Goal: Navigation & Orientation: Find specific page/section

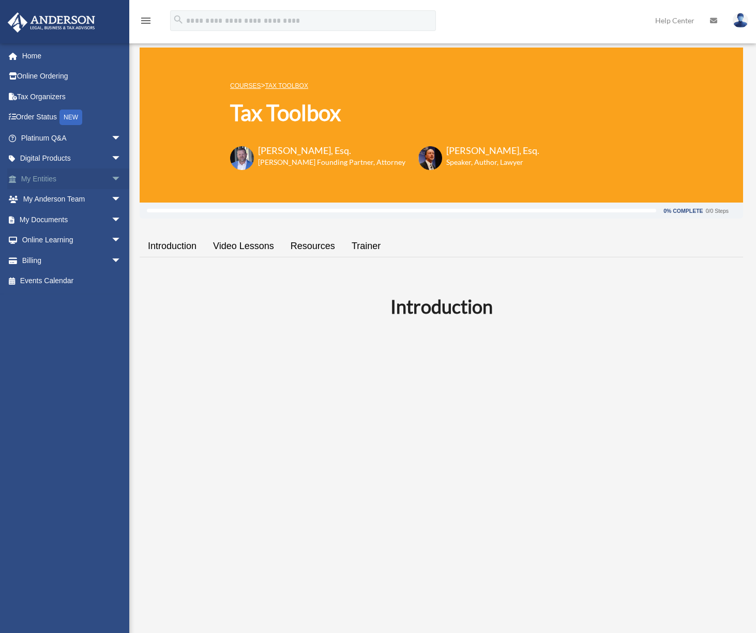
click at [111, 178] on span "arrow_drop_down" at bounding box center [121, 179] width 21 height 21
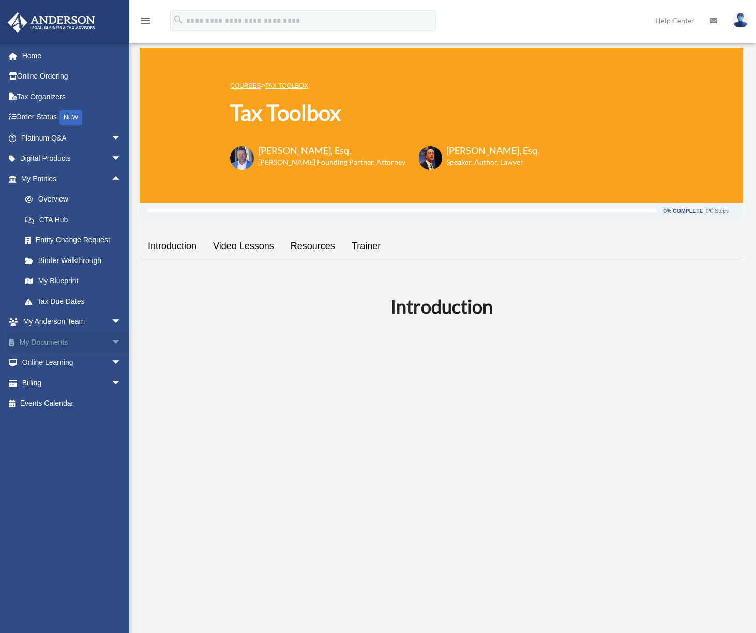
click at [111, 336] on span "arrow_drop_down" at bounding box center [121, 342] width 21 height 21
click at [58, 201] on link "Overview" at bounding box center [75, 199] width 123 height 21
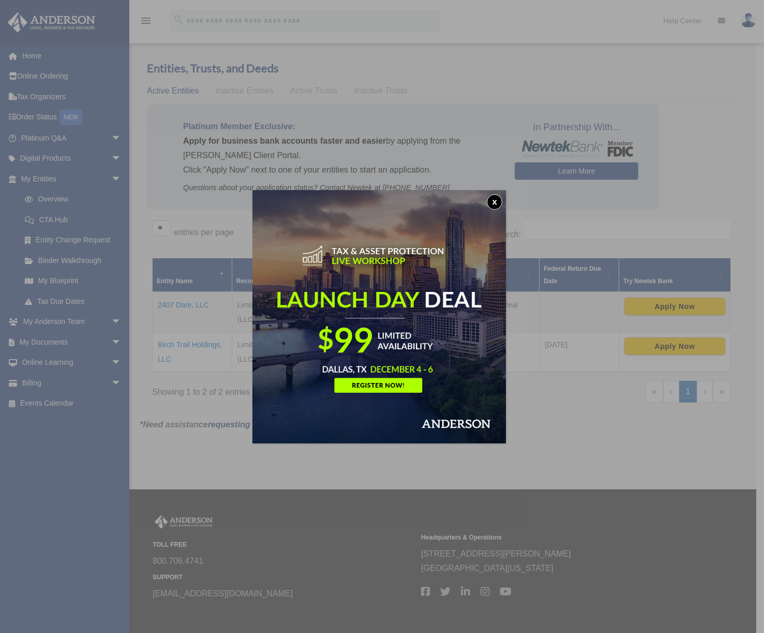
click at [497, 200] on button "x" at bounding box center [495, 202] width 16 height 16
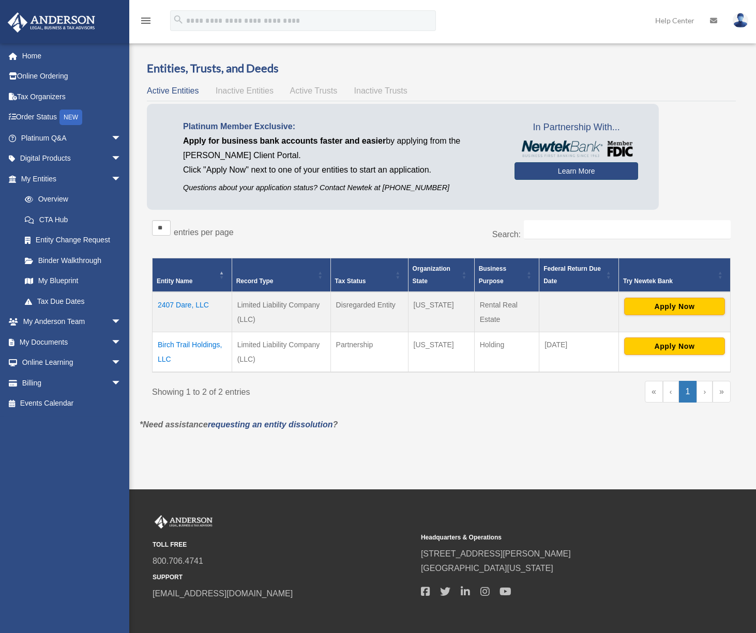
click at [566, 172] on link "Learn More" at bounding box center [576, 171] width 124 height 18
click at [54, 197] on link "Overview" at bounding box center [75, 199] width 123 height 21
